Goal: Task Accomplishment & Management: Manage account settings

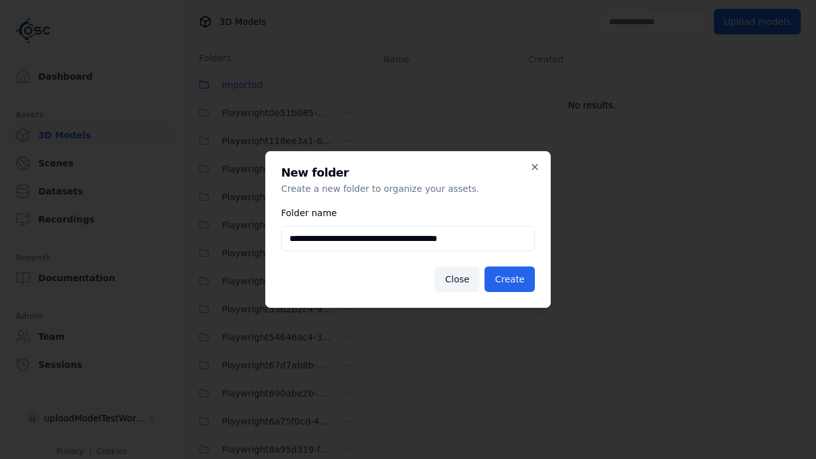
scroll to position [477, 0]
type input "**********"
click at [511, 279] on button "Create" at bounding box center [509, 278] width 50 height 25
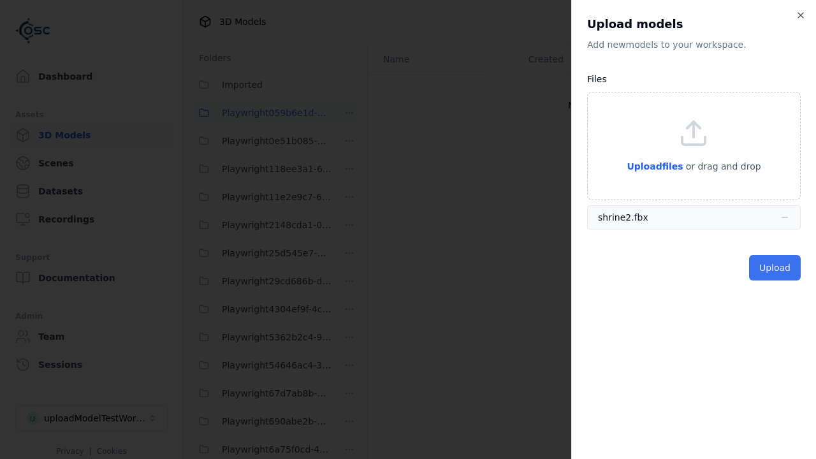
click at [776, 268] on button "Upload" at bounding box center [775, 267] width 52 height 25
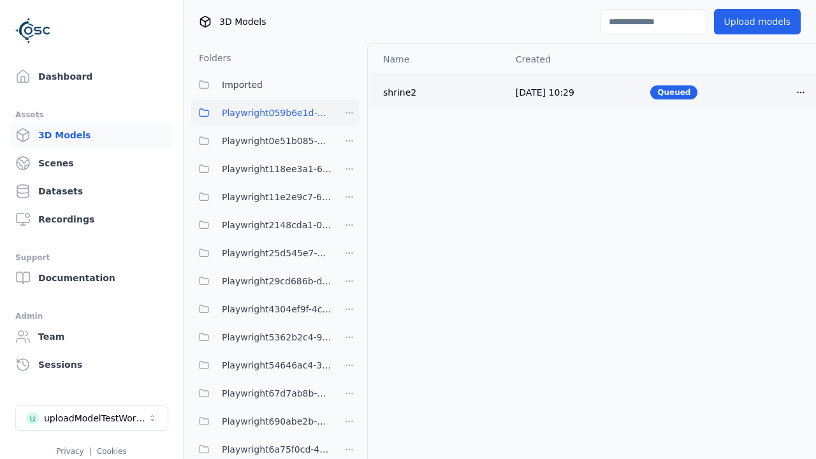
click at [800, 92] on html "Support Dashboard Assets 3D Models Scenes Datasets Recordings Support Documenta…" at bounding box center [408, 229] width 816 height 459
click at [772, 141] on div "Delete" at bounding box center [772, 141] width 75 height 20
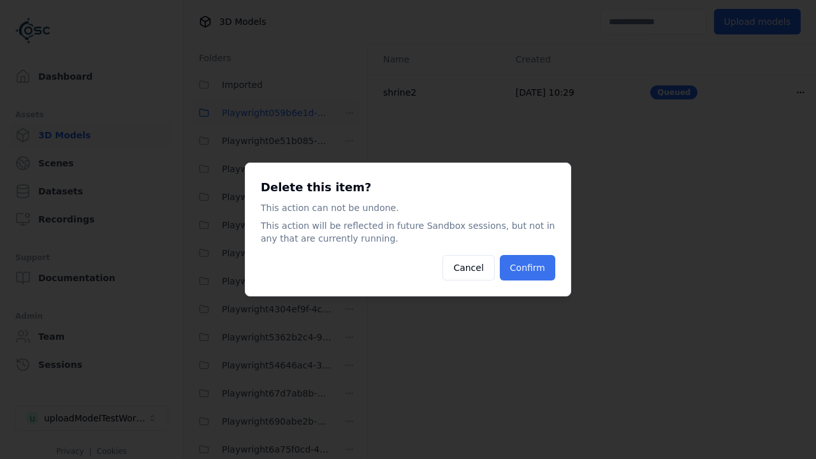
click at [528, 268] on button "Confirm" at bounding box center [527, 267] width 55 height 25
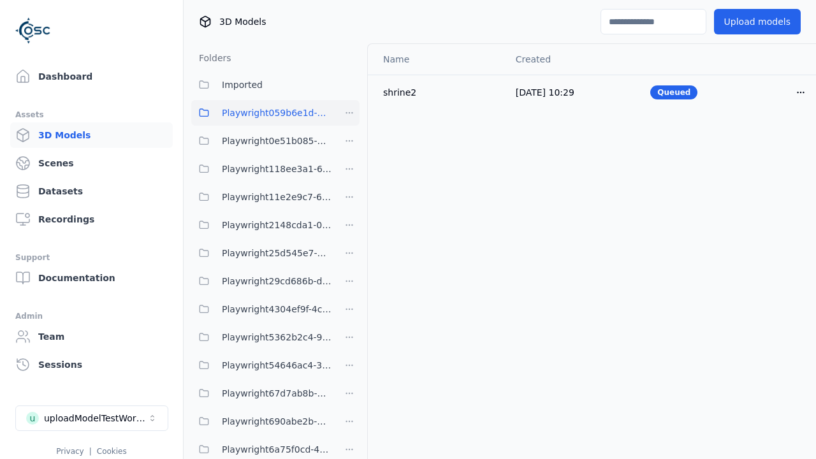
click at [349, 113] on html "Support Dashboard Assets 3D Models Scenes Datasets Recordings Support Documenta…" at bounding box center [408, 229] width 816 height 459
